Goal: Task Accomplishment & Management: Manage account settings

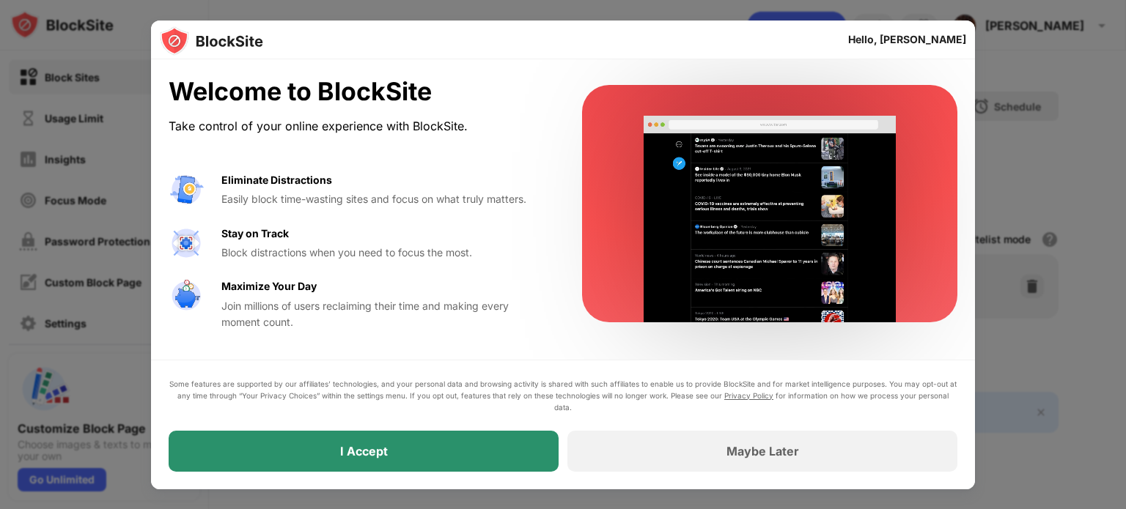
click at [366, 441] on div "I Accept" at bounding box center [364, 451] width 390 height 41
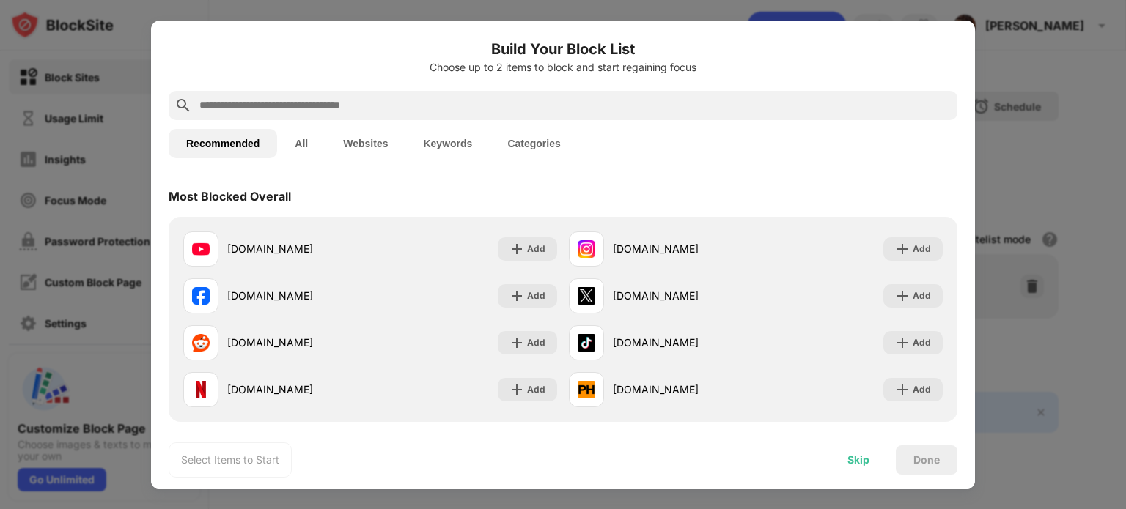
click at [869, 470] on div "Skip" at bounding box center [858, 460] width 57 height 29
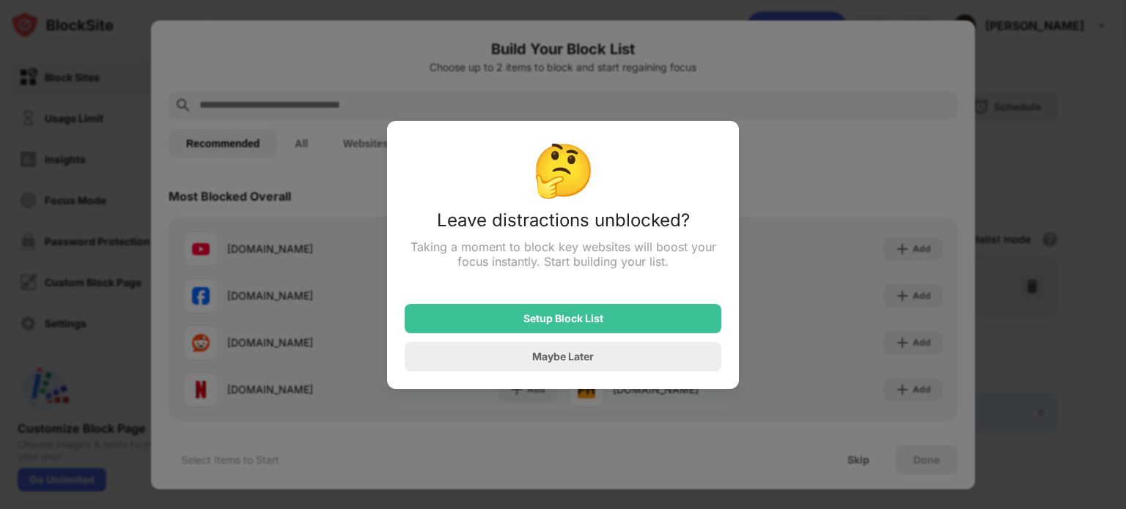
click at [573, 368] on div "Maybe Later" at bounding box center [563, 356] width 317 height 29
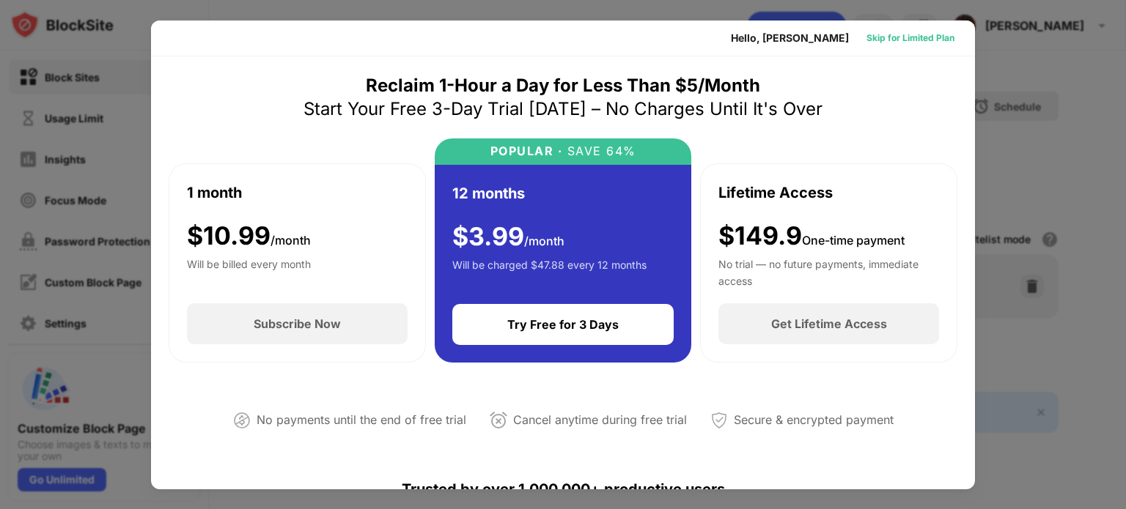
click at [880, 37] on div "Skip for Limited Plan" at bounding box center [910, 38] width 88 height 15
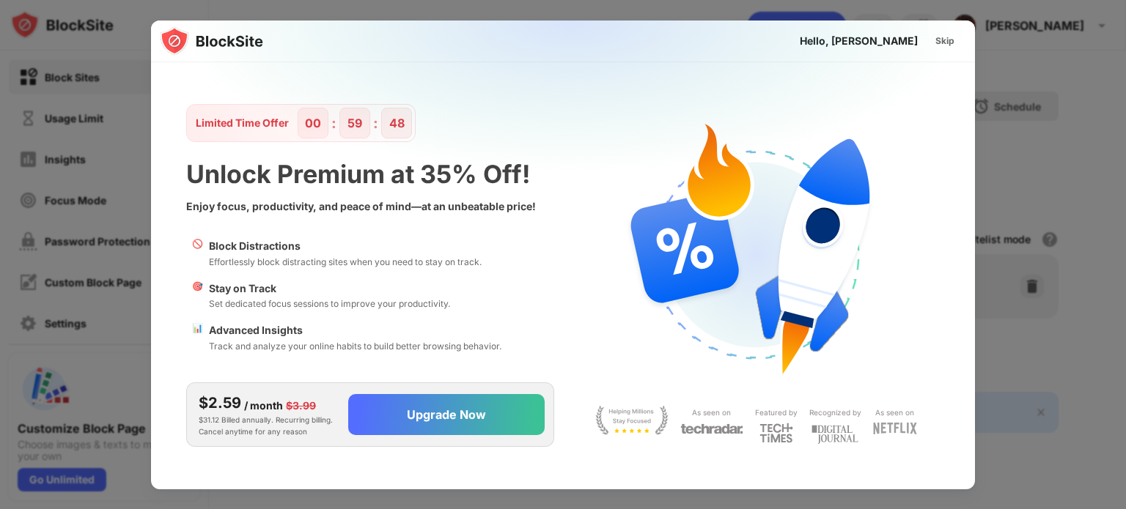
click at [927, 40] on div "Skip" at bounding box center [945, 40] width 43 height 23
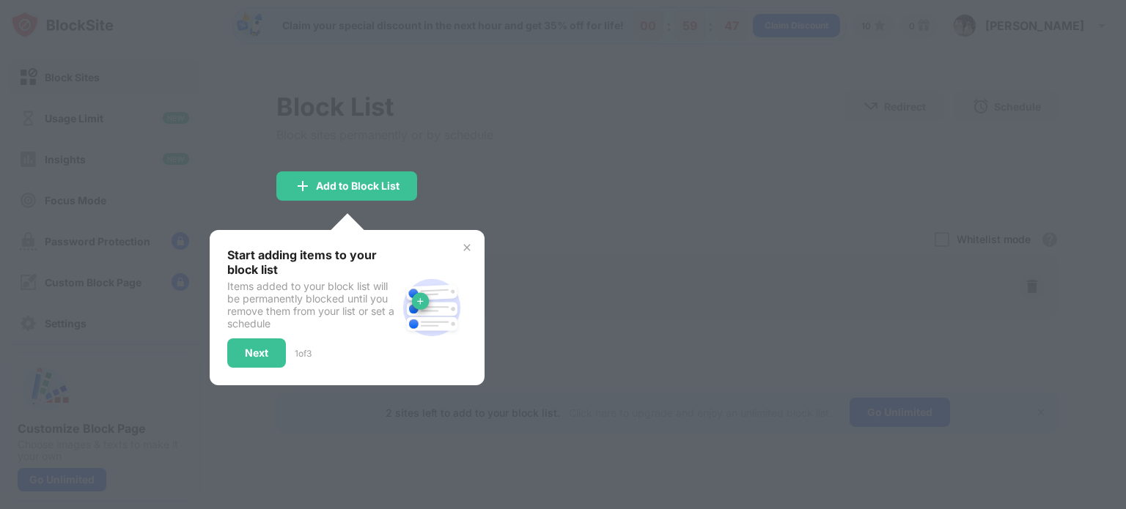
click at [328, 268] on div "Start adding items to your block list" at bounding box center [311, 262] width 169 height 29
click at [461, 240] on div "Start adding items to your block list Items added to your block list will be pe…" at bounding box center [347, 307] width 275 height 155
click at [463, 245] on img at bounding box center [467, 248] width 12 height 12
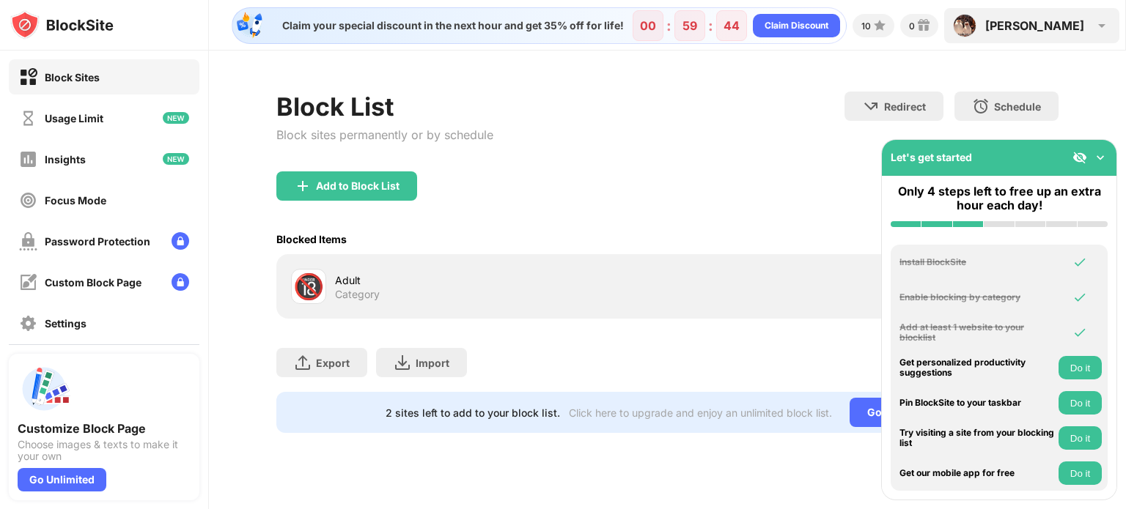
click at [1048, 23] on div "[PERSON_NAME] [PERSON_NAME]-Toniotti View Account Insights Premium Rewards Sett…" at bounding box center [1031, 25] width 175 height 35
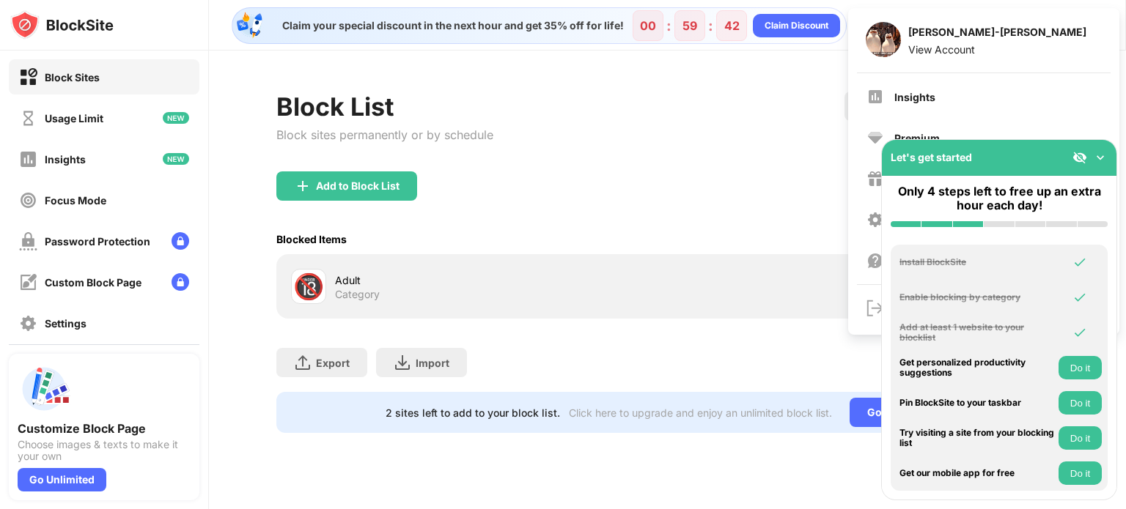
click at [1099, 161] on img at bounding box center [1100, 157] width 15 height 15
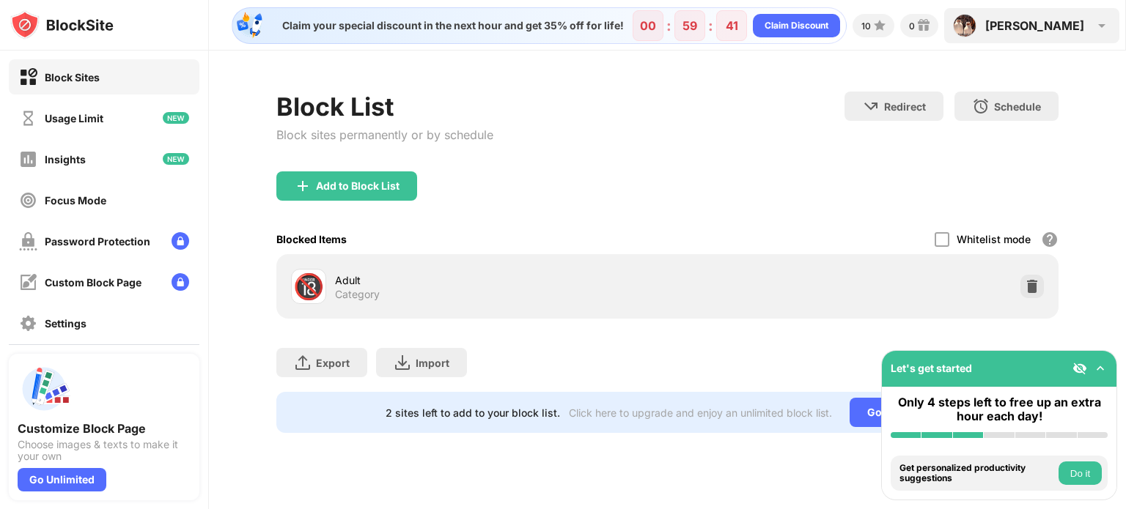
click at [1085, 41] on div "[PERSON_NAME] [PERSON_NAME]-Toniotti View Account Insights Premium Rewards Sett…" at bounding box center [1031, 25] width 175 height 35
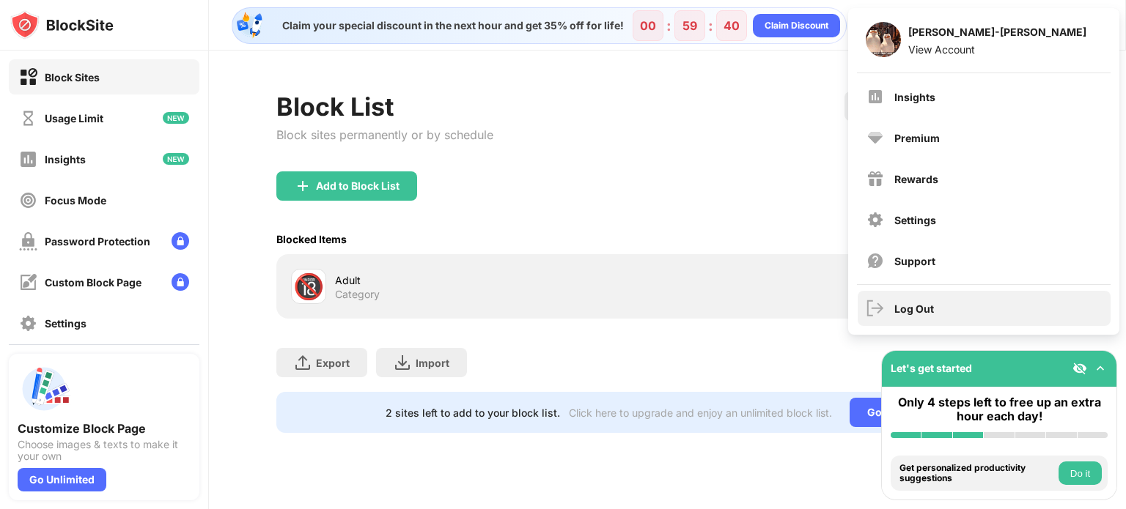
click at [891, 304] on div "Log Out" at bounding box center [984, 308] width 253 height 35
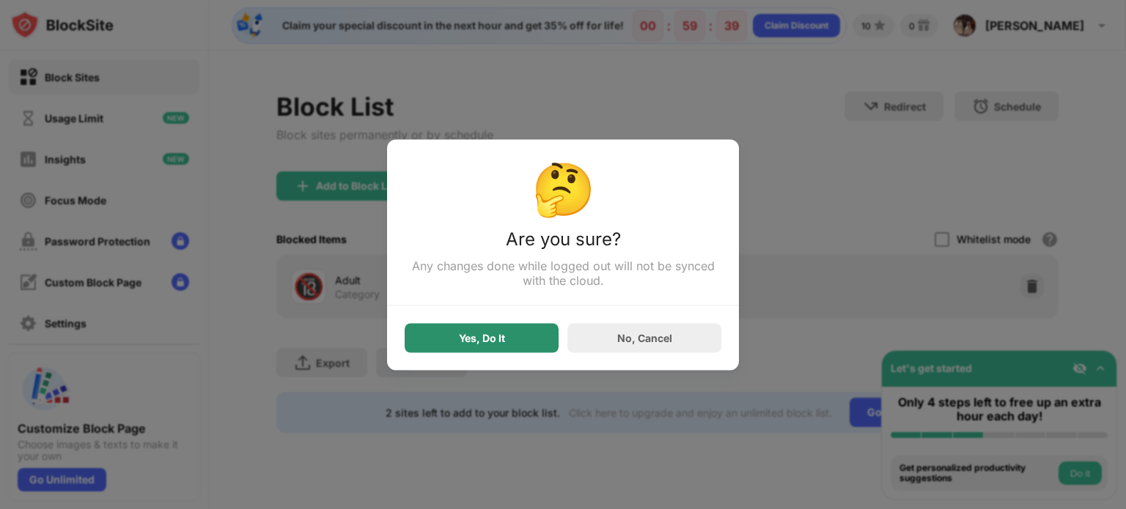
click at [498, 344] on div "Yes, Do It" at bounding box center [482, 338] width 46 height 12
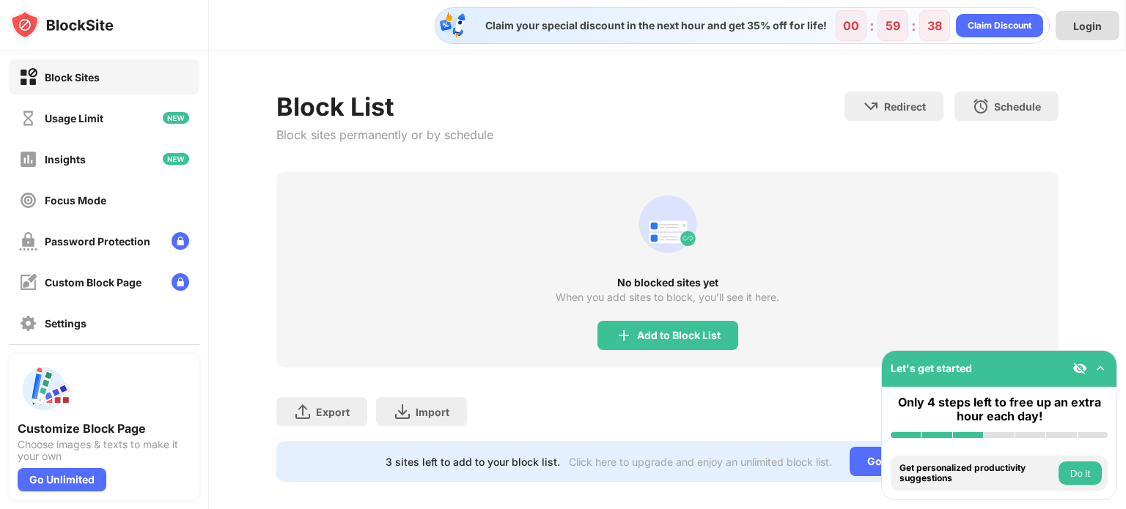
click at [1075, 37] on div "Login" at bounding box center [1088, 25] width 64 height 29
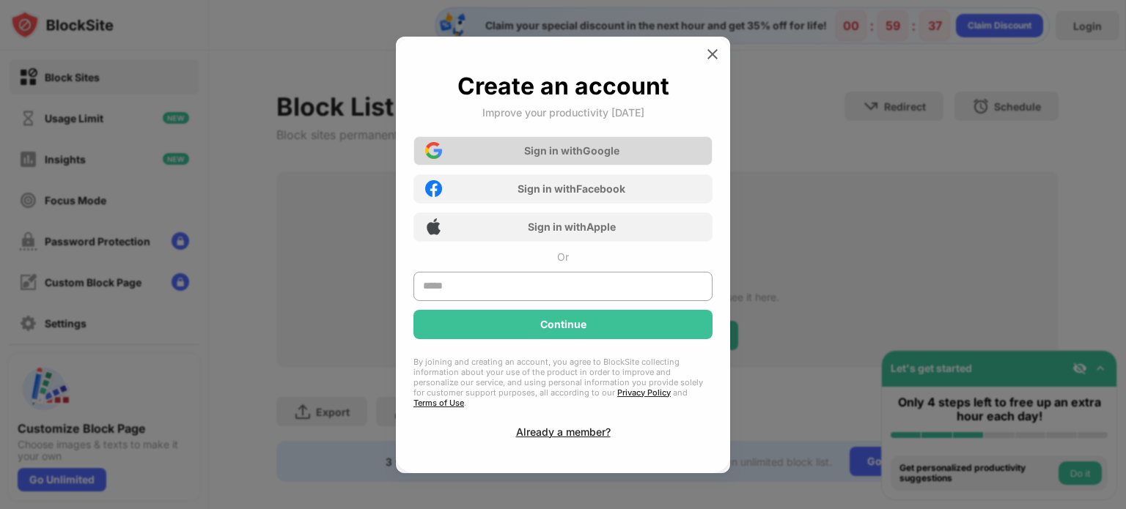
click at [592, 157] on div "Sign in with Google" at bounding box center [571, 150] width 95 height 12
click at [598, 157] on div "Sign in with Google" at bounding box center [571, 150] width 95 height 12
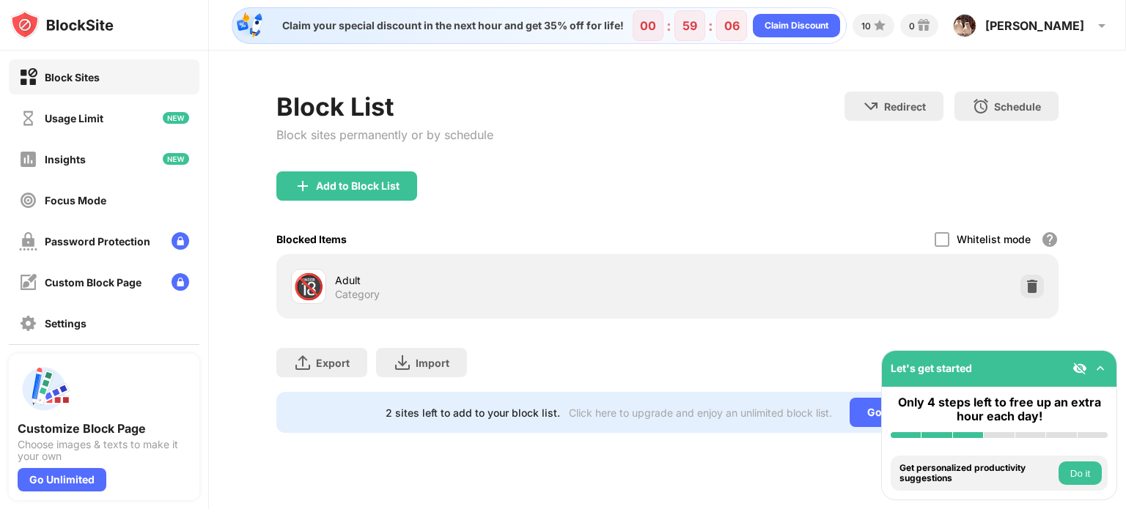
click at [387, 184] on div "Add to Block List" at bounding box center [358, 186] width 84 height 12
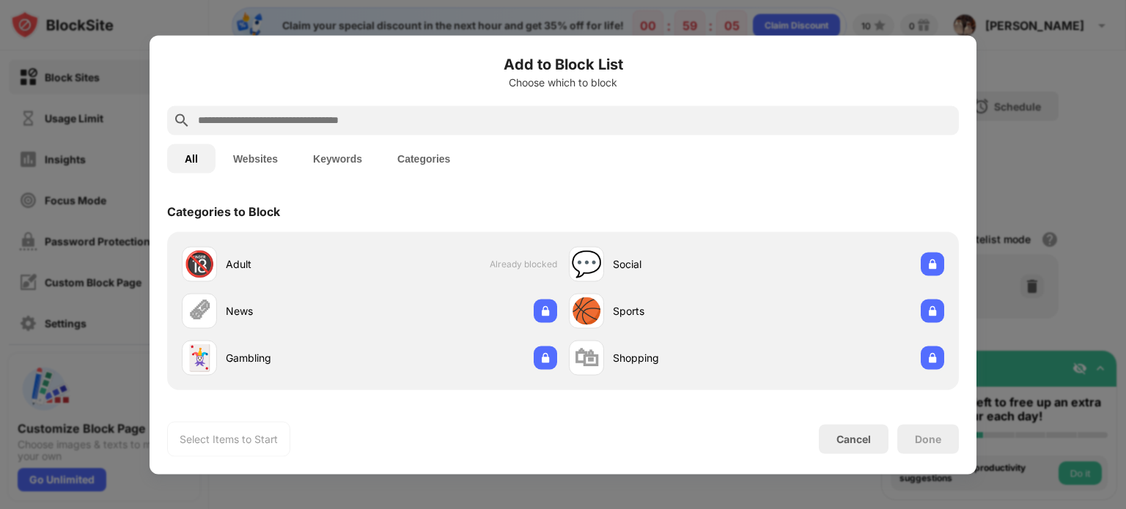
click at [327, 106] on div at bounding box center [563, 120] width 792 height 29
click at [320, 128] on input "text" at bounding box center [574, 120] width 757 height 18
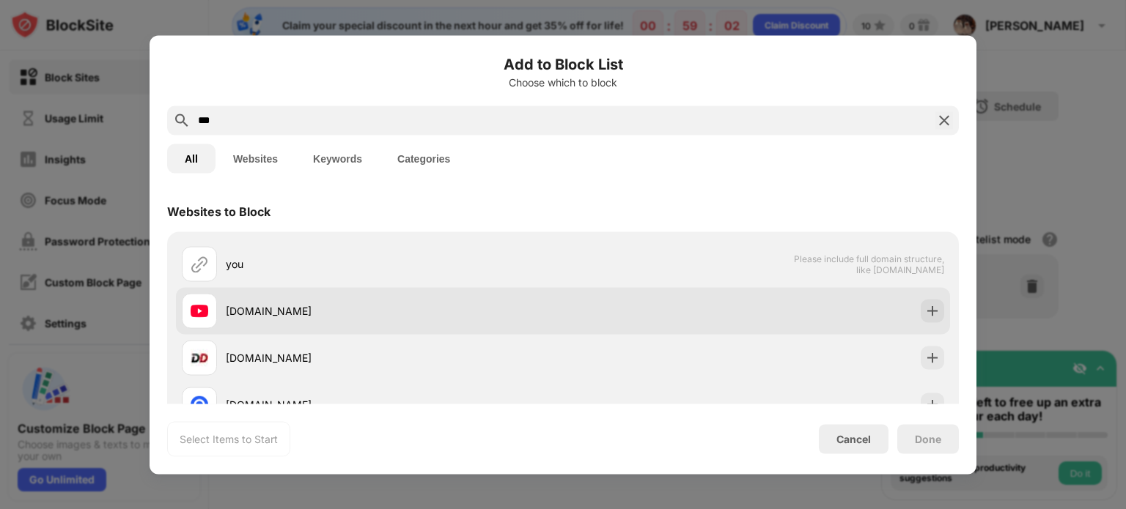
type input "***"
click at [279, 312] on div "[DOMAIN_NAME]" at bounding box center [394, 310] width 337 height 15
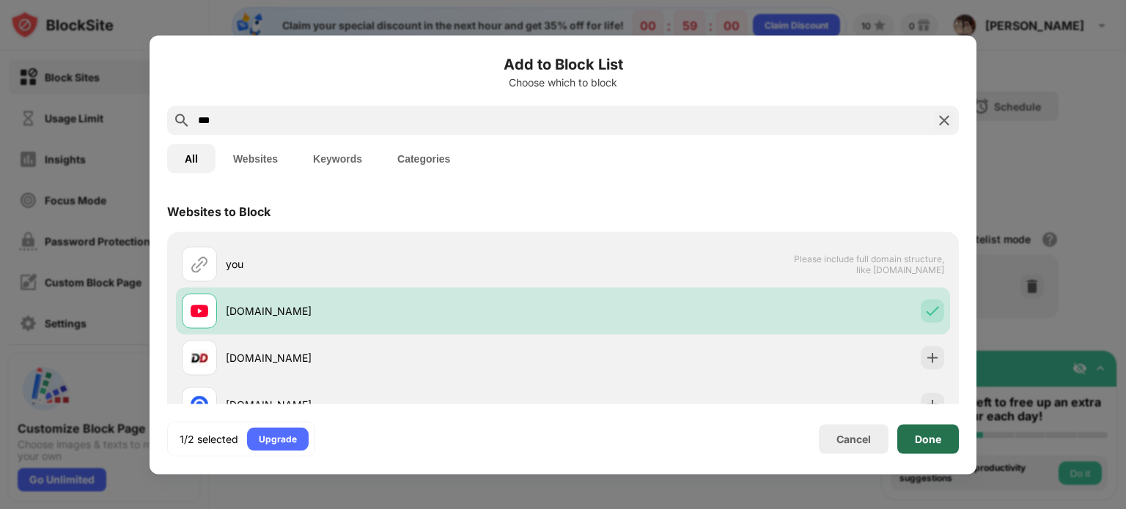
click at [938, 433] on div "Done" at bounding box center [928, 439] width 26 height 12
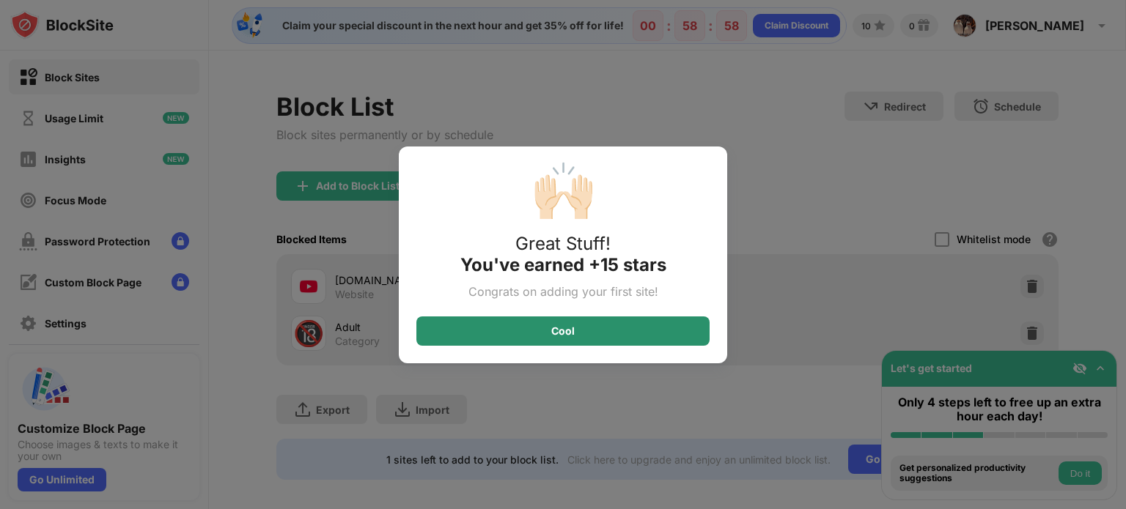
click at [619, 325] on div "Cool" at bounding box center [562, 331] width 293 height 29
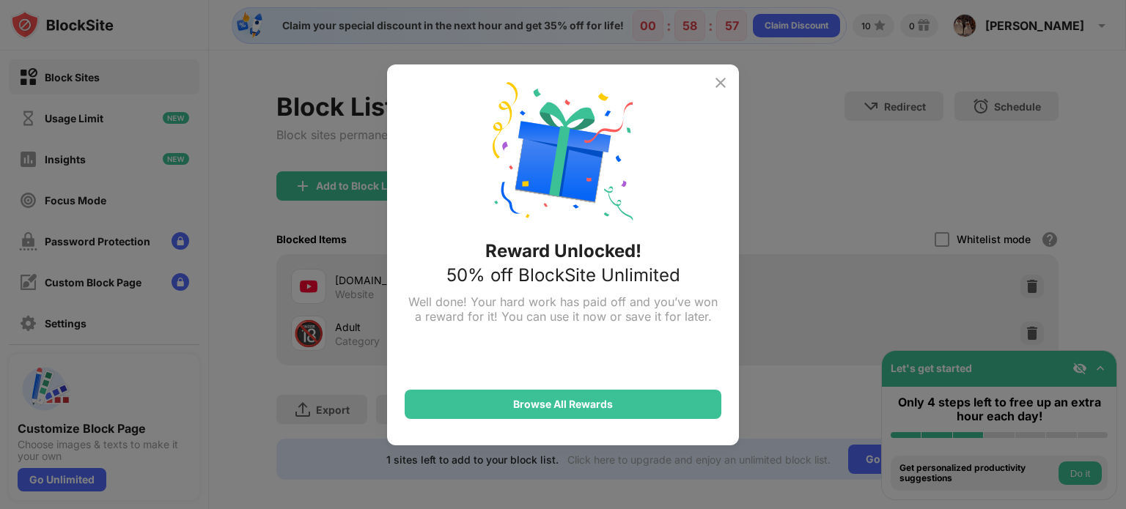
click at [662, 276] on div "50% off BlockSite Unlimited" at bounding box center [563, 275] width 234 height 21
click at [721, 92] on div "Reward Unlocked! 50% off BlockSite Unlimited Well done! Your hard work has paid…" at bounding box center [563, 255] width 352 height 381
click at [724, 59] on div "Reward Unlocked! 50% off BlockSite Unlimited Well done! Your hard work has paid…" at bounding box center [563, 254] width 1126 height 509
click at [724, 76] on img at bounding box center [721, 83] width 18 height 18
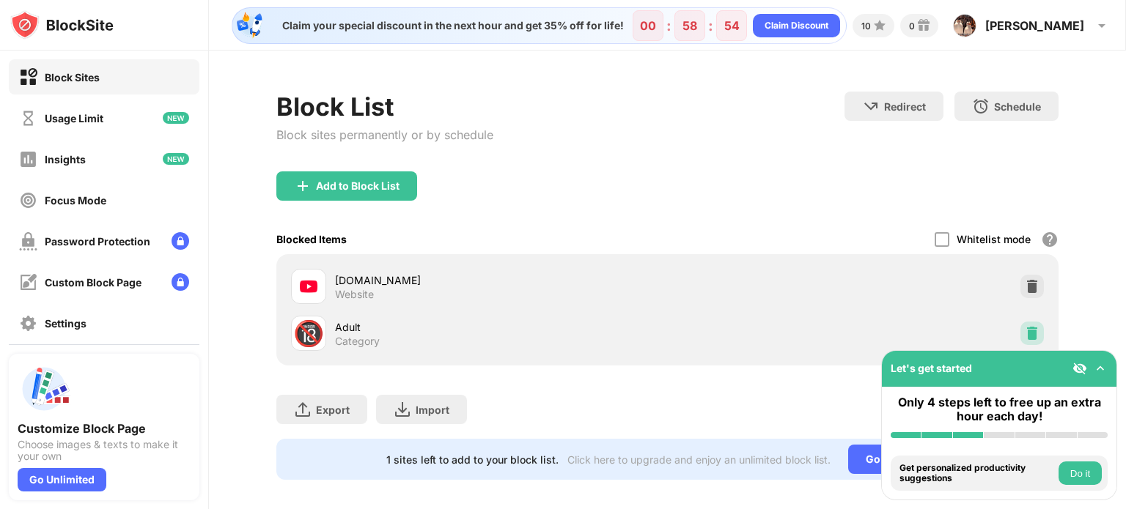
click at [1025, 331] on img at bounding box center [1032, 333] width 15 height 15
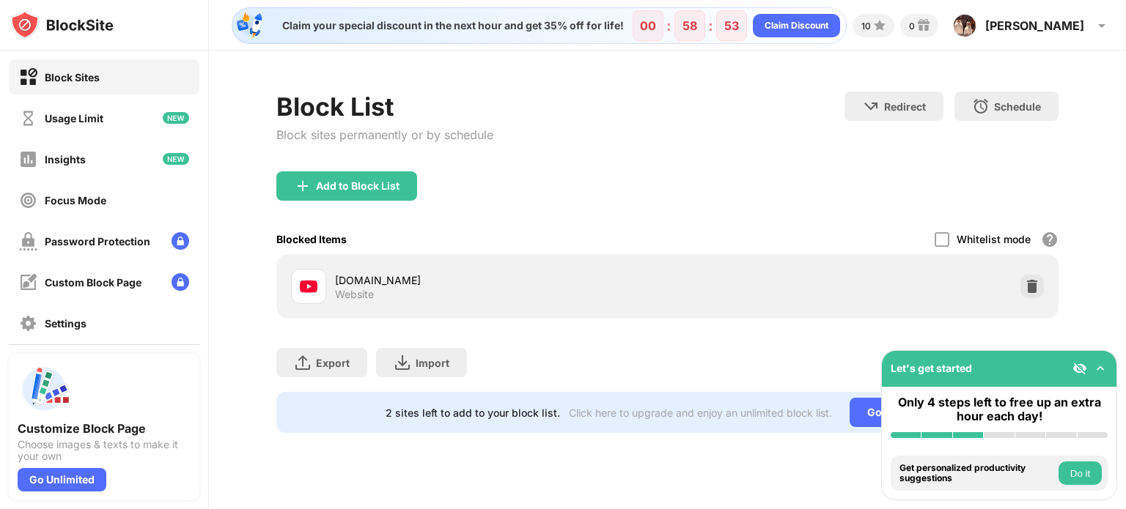
drag, startPoint x: 394, startPoint y: 265, endPoint x: 362, endPoint y: 263, distance: 31.6
click at [362, 263] on div "[DOMAIN_NAME] Website" at bounding box center [667, 286] width 765 height 47
click at [314, 292] on img at bounding box center [309, 287] width 18 height 18
click at [315, 288] on img at bounding box center [309, 287] width 18 height 18
click at [105, 117] on div "Usage Limit" at bounding box center [104, 117] width 191 height 35
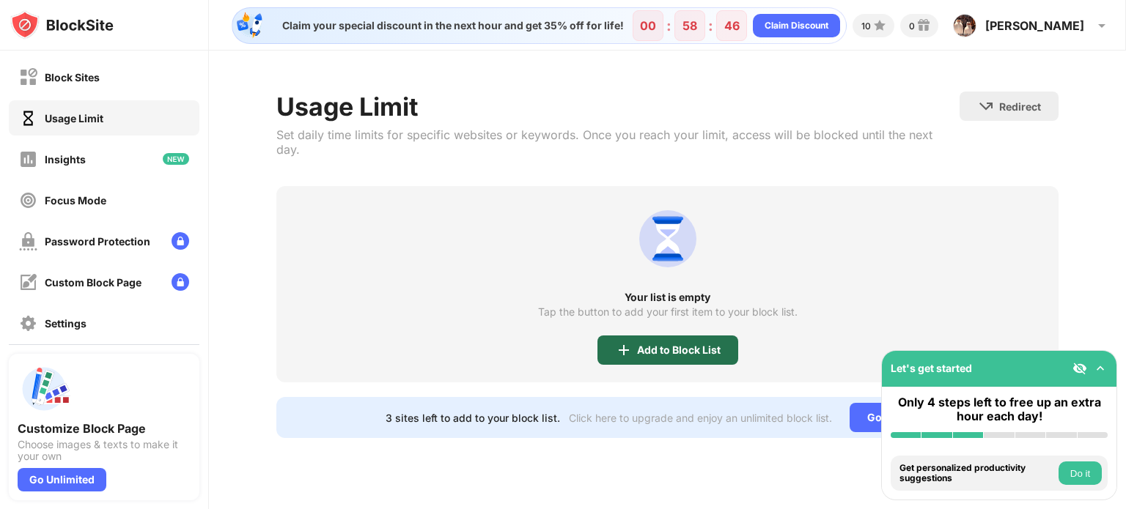
click at [690, 344] on div "Add to Block List" at bounding box center [667, 350] width 141 height 29
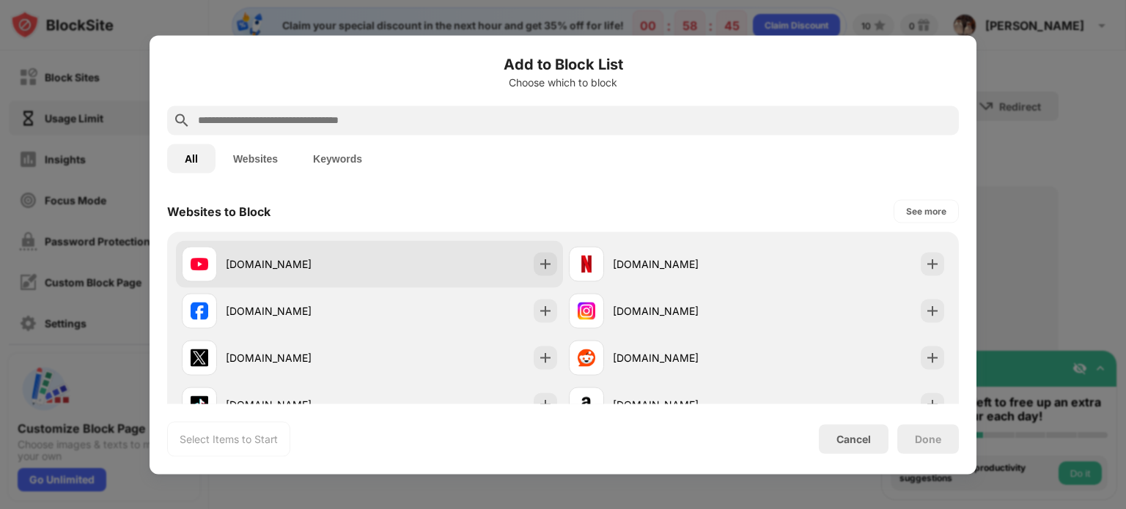
click at [292, 257] on div "[DOMAIN_NAME]" at bounding box center [298, 264] width 144 height 15
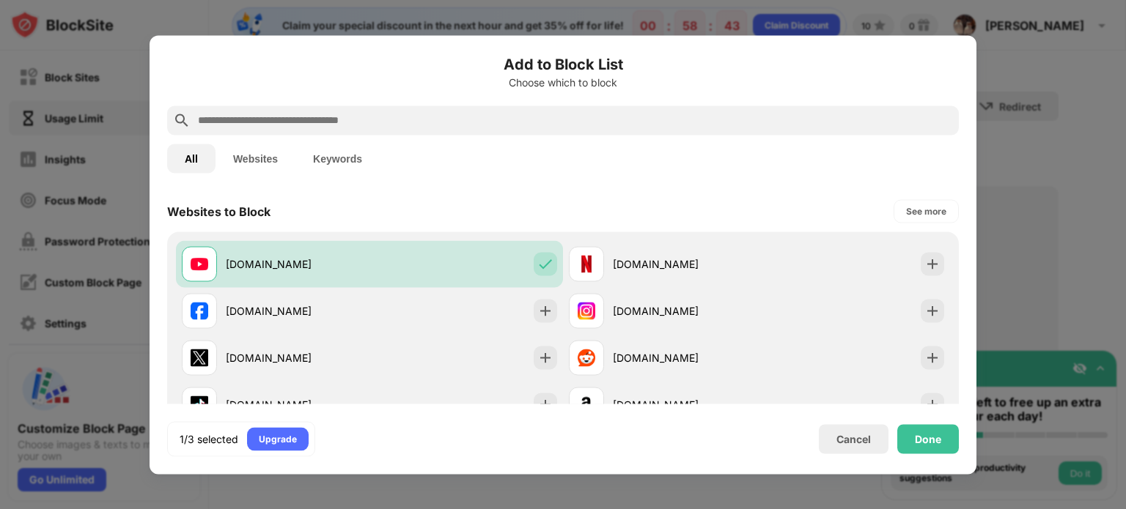
click at [949, 457] on div "Add to Block List Choose which to block All Websites Keywords Websites to Block…" at bounding box center [563, 254] width 827 height 439
click at [928, 445] on div "Done" at bounding box center [928, 439] width 26 height 12
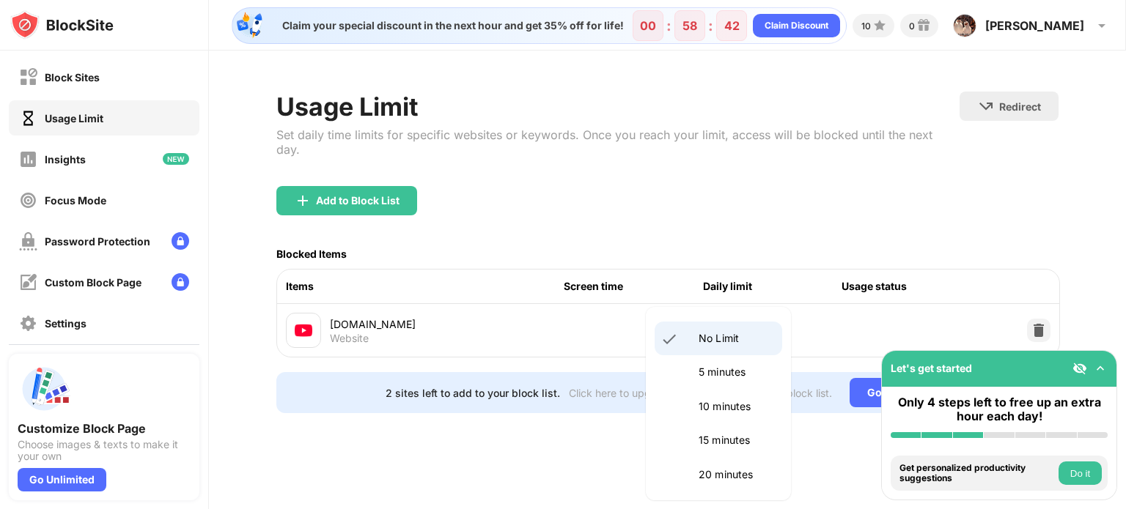
click at [744, 311] on body "Block Sites Usage Limit Insights Focus Mode Password Protection Custom Block Pa…" at bounding box center [563, 254] width 1126 height 509
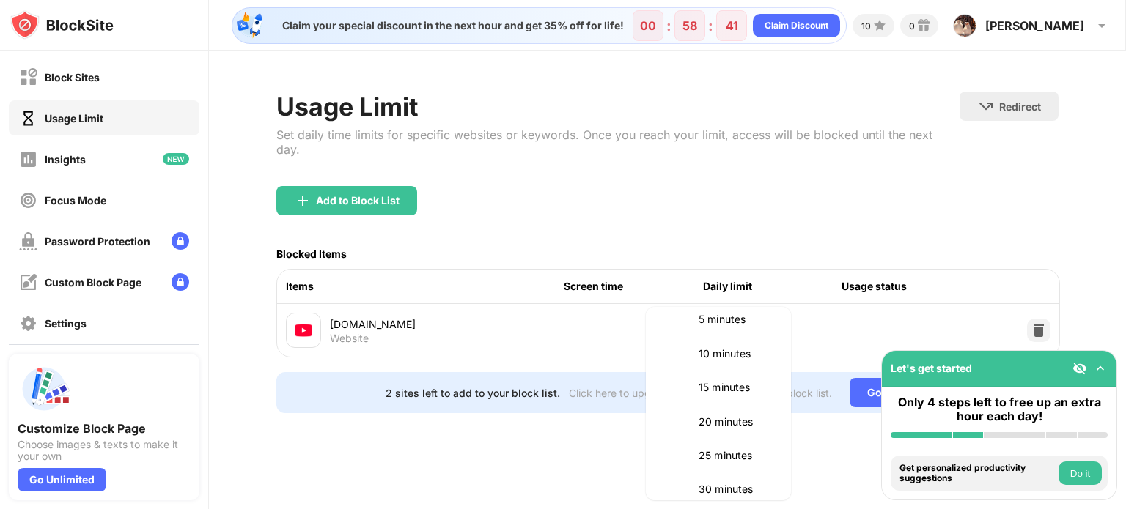
scroll to position [54, 0]
click at [733, 394] on li "15 minutes" at bounding box center [719, 386] width 128 height 34
type input "**"
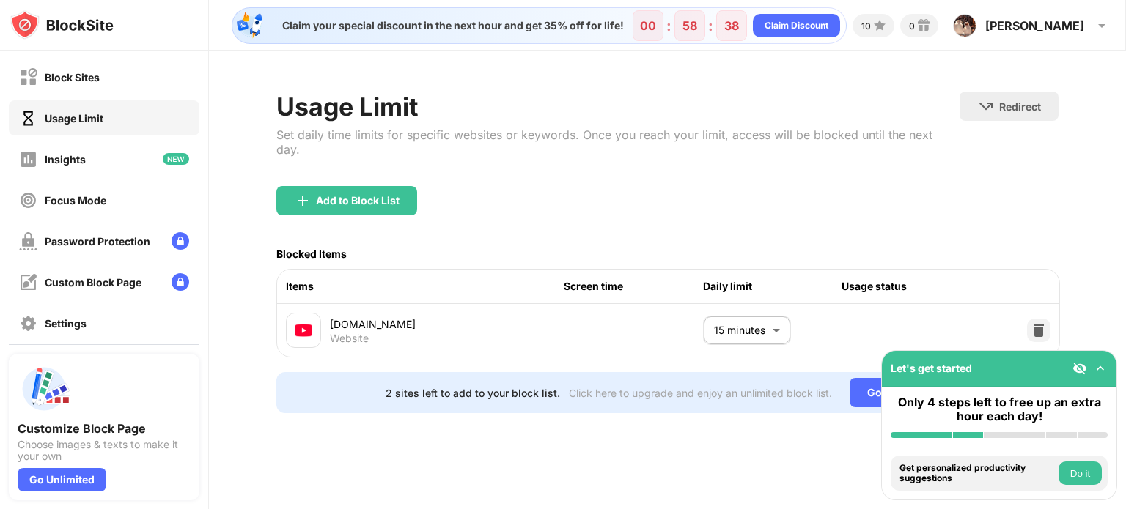
click at [112, 180] on div "Block Sites Usage Limit Insights Focus Mode Password Protection Custom Block Pa…" at bounding box center [104, 221] width 208 height 340
click at [117, 165] on div "Insights" at bounding box center [104, 158] width 191 height 35
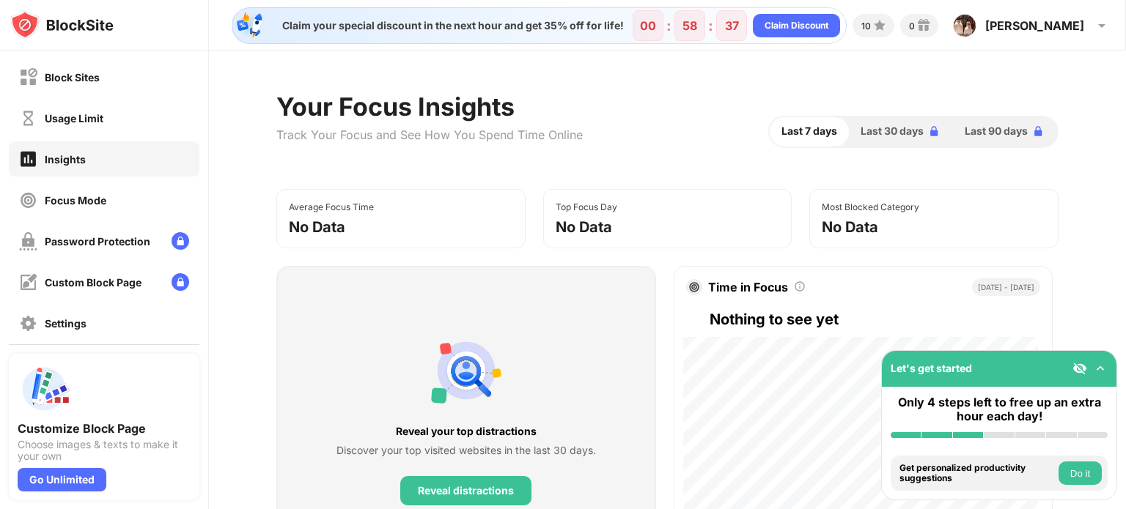
click at [89, 82] on div "Block Sites" at bounding box center [72, 77] width 55 height 12
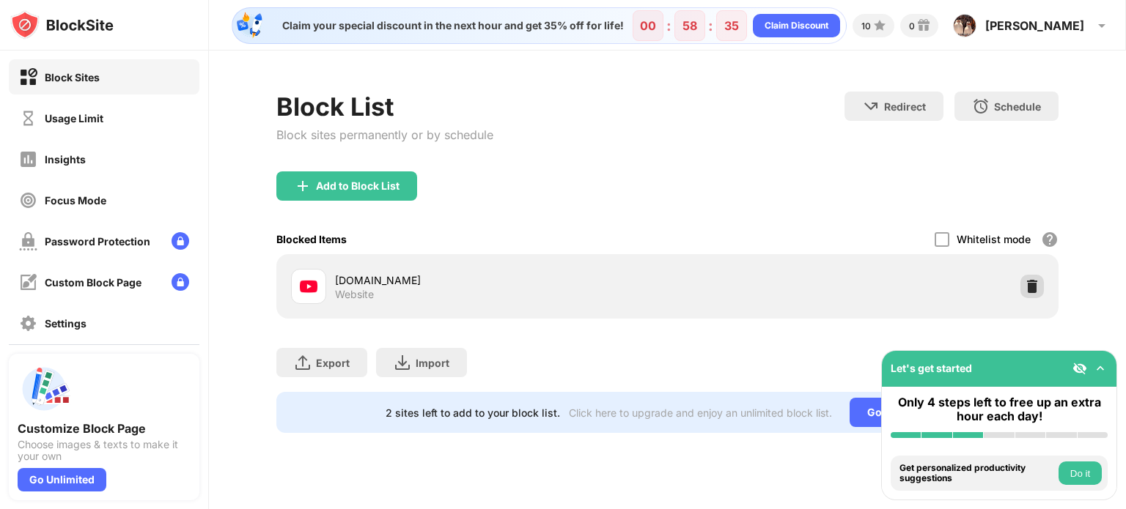
click at [1038, 284] on img at bounding box center [1032, 286] width 15 height 15
